Goal: Check status: Check status

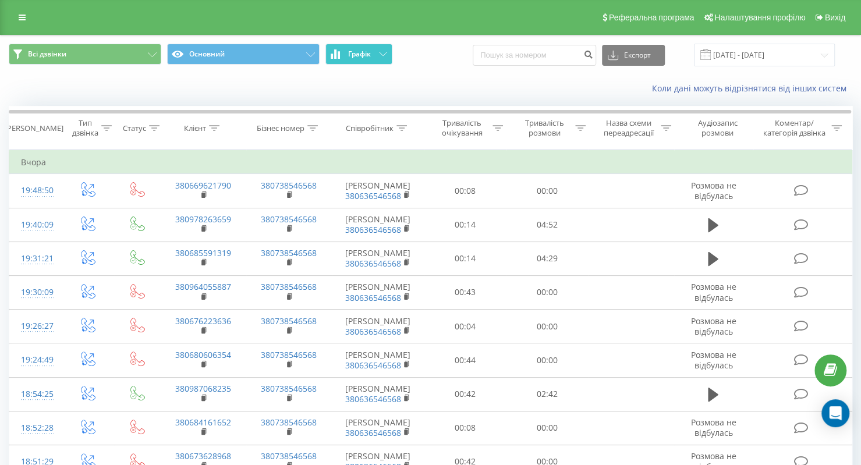
click at [374, 56] on button "Графік" at bounding box center [358, 54] width 67 height 21
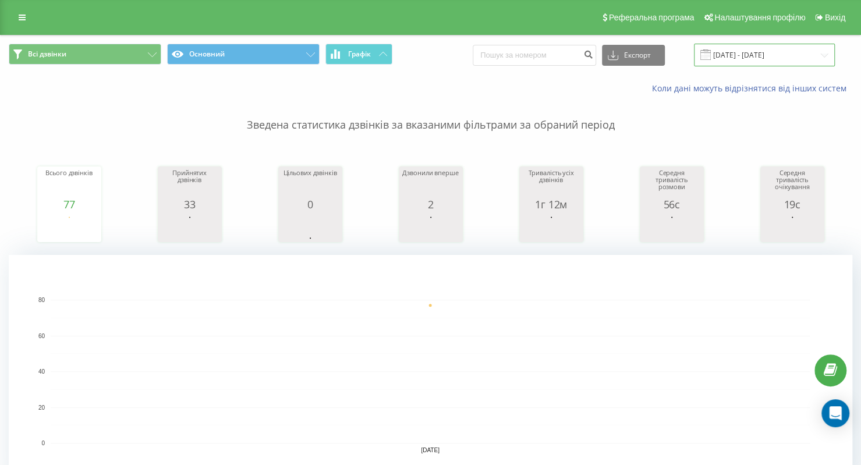
click at [729, 51] on input "18.09.2025 - 18.09.2025" at bounding box center [764, 55] width 141 height 23
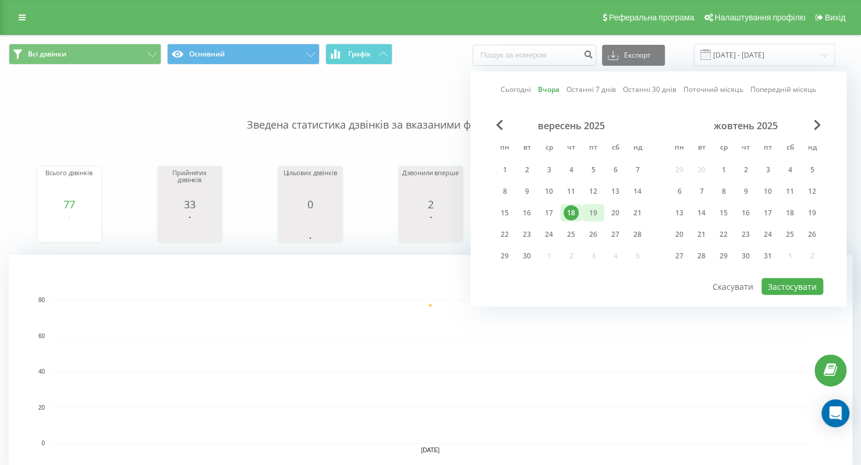
click at [600, 214] on div "19" at bounding box center [593, 213] width 15 height 15
click at [786, 286] on button "Застосувати" at bounding box center [792, 286] width 62 height 17
type input "[DATE] - [DATE]"
